Goal: Task Accomplishment & Management: Manage account settings

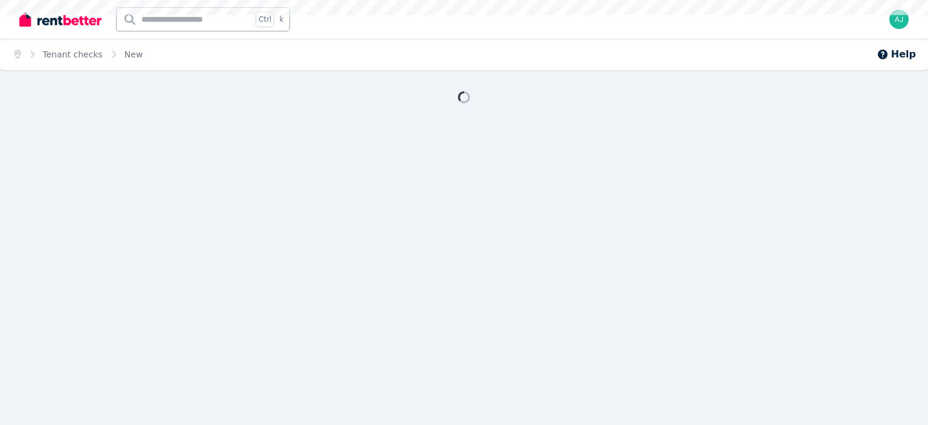
click at [879, 23] on div "Open main menu Ctrl k Open user menu" at bounding box center [463, 19] width 889 height 39
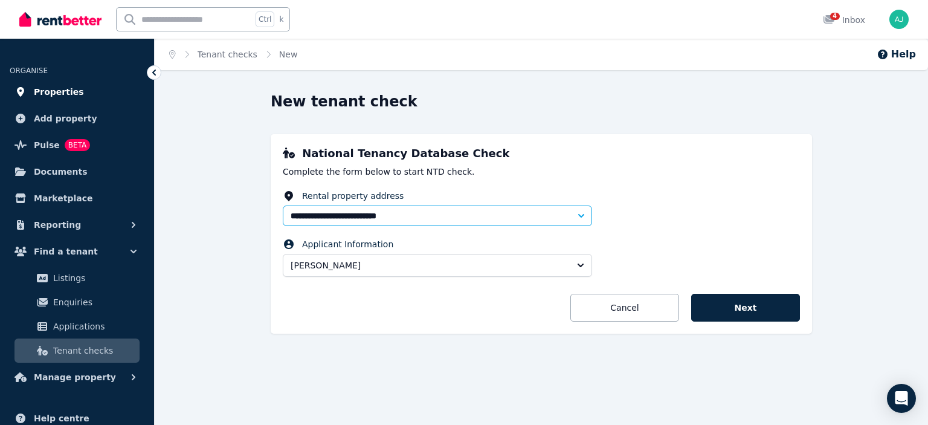
click at [49, 94] on span "Properties" at bounding box center [59, 92] width 50 height 14
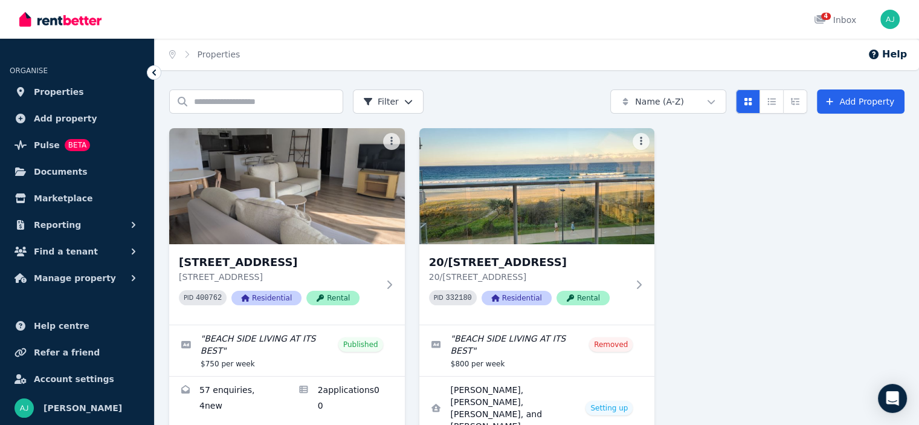
scroll to position [101, 0]
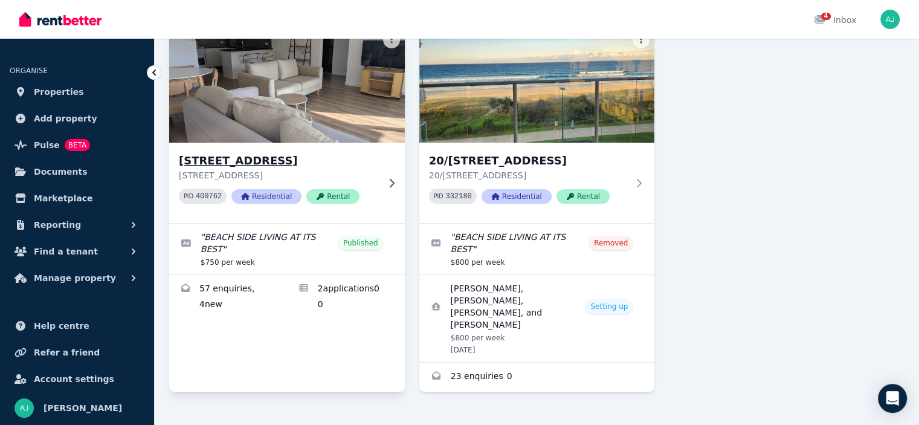
click at [287, 162] on h3 "[STREET_ADDRESS]" at bounding box center [278, 160] width 199 height 17
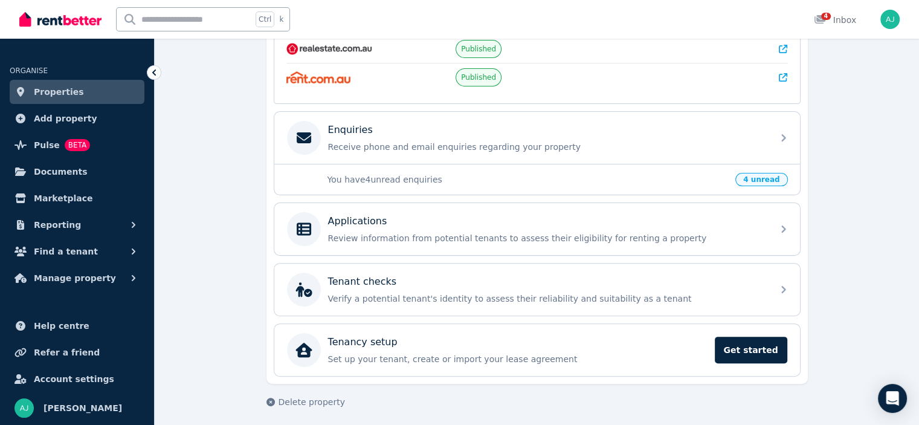
scroll to position [198, 0]
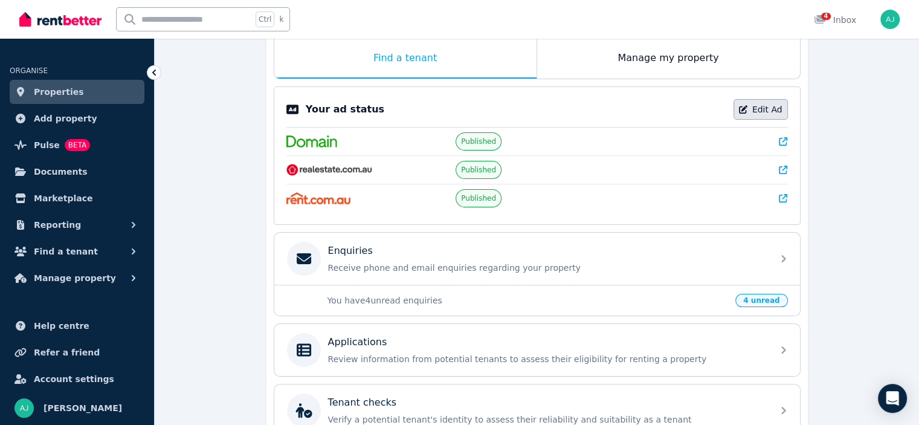
click at [766, 107] on link "Edit Ad" at bounding box center [760, 109] width 54 height 21
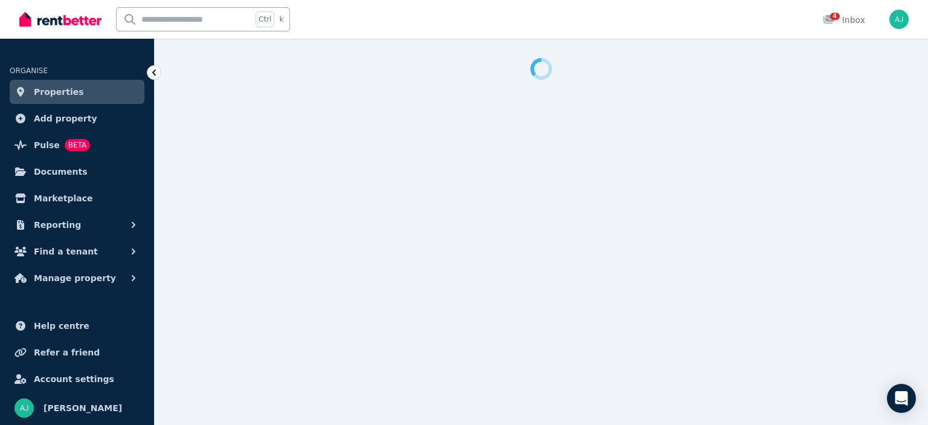
select select "**********"
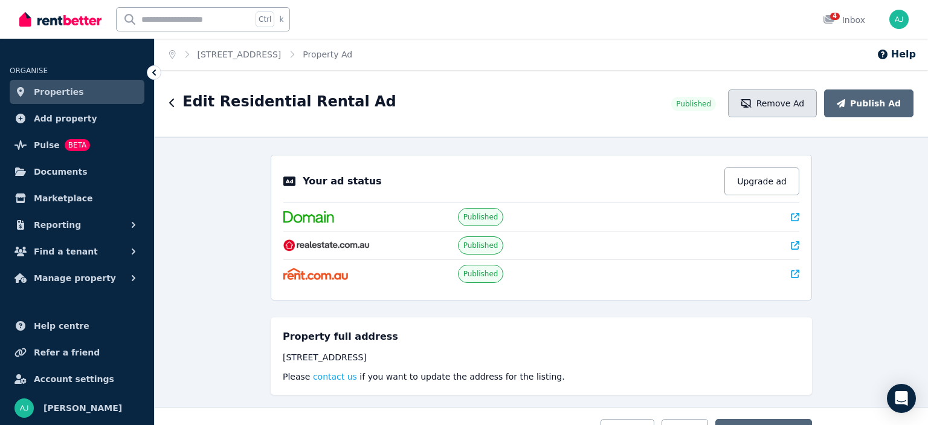
click at [774, 101] on button "Remove Ad" at bounding box center [772, 103] width 89 height 28
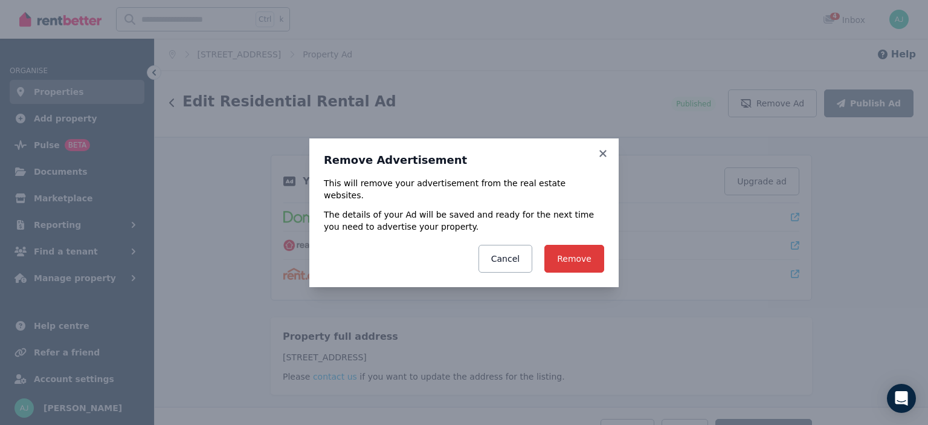
click at [567, 253] on button "Remove" at bounding box center [574, 259] width 60 height 28
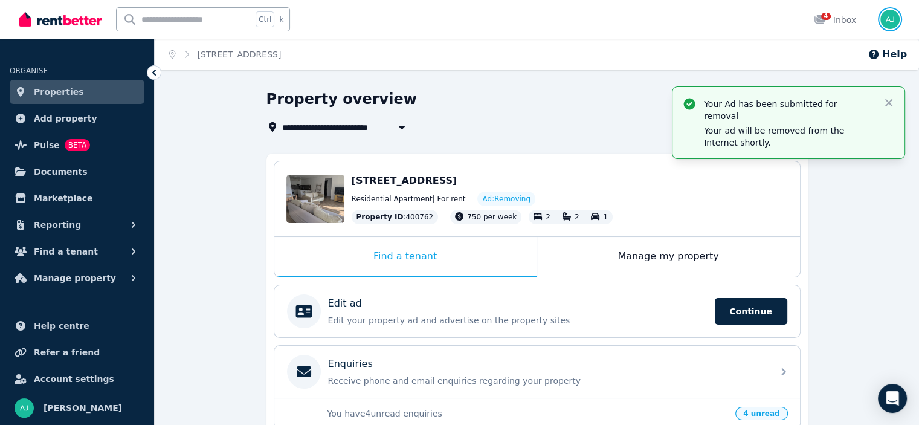
click at [890, 19] on img "button" at bounding box center [889, 19] width 19 height 19
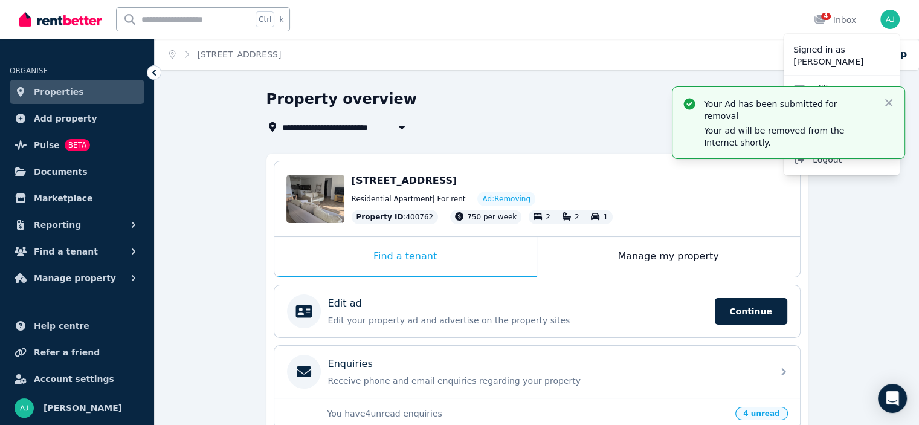
click at [817, 161] on span "Logout" at bounding box center [841, 160] width 116 height 22
